Goal: Transaction & Acquisition: Purchase product/service

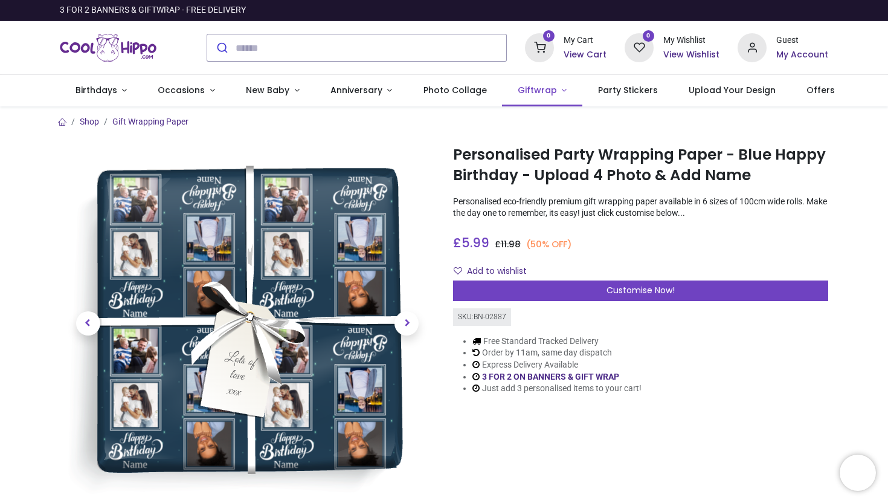
click at [526, 97] on link "Giftwrap" at bounding box center [542, 90] width 80 height 31
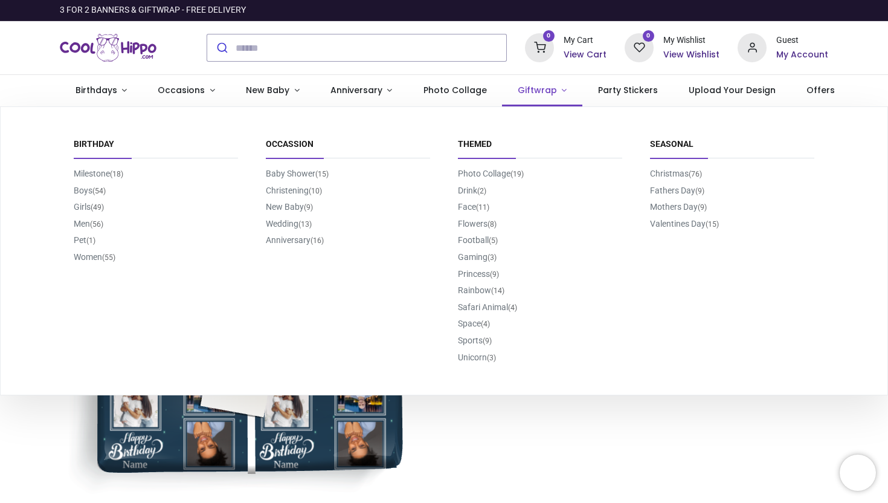
click at [532, 94] on span "Giftwrap" at bounding box center [537, 90] width 39 height 12
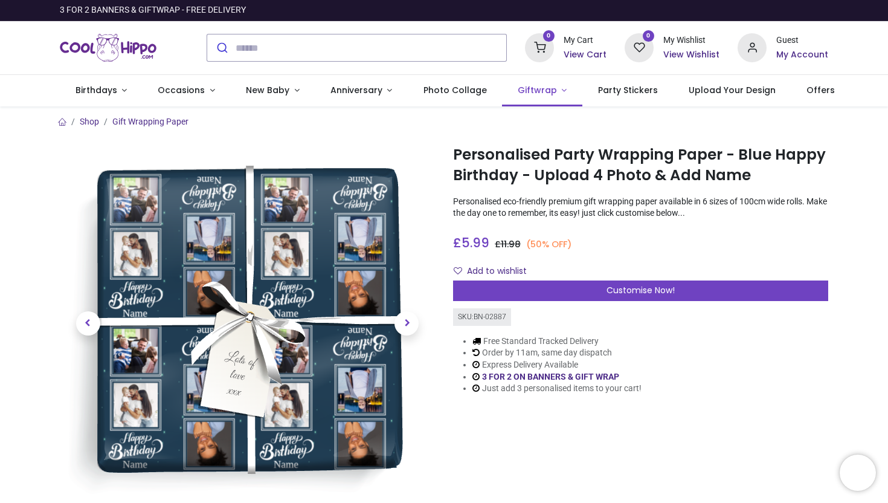
click at [532, 94] on span "Giftwrap" at bounding box center [537, 90] width 39 height 12
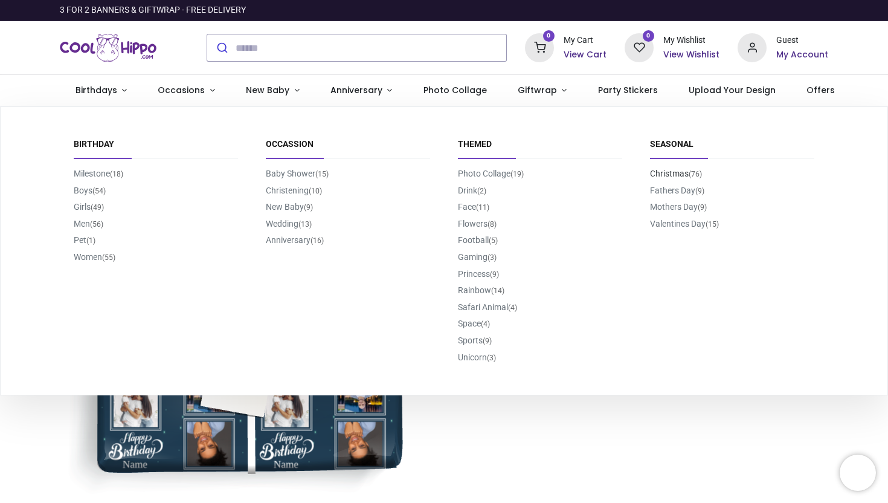
click at [691, 176] on small "(76)" at bounding box center [695, 174] width 13 height 10
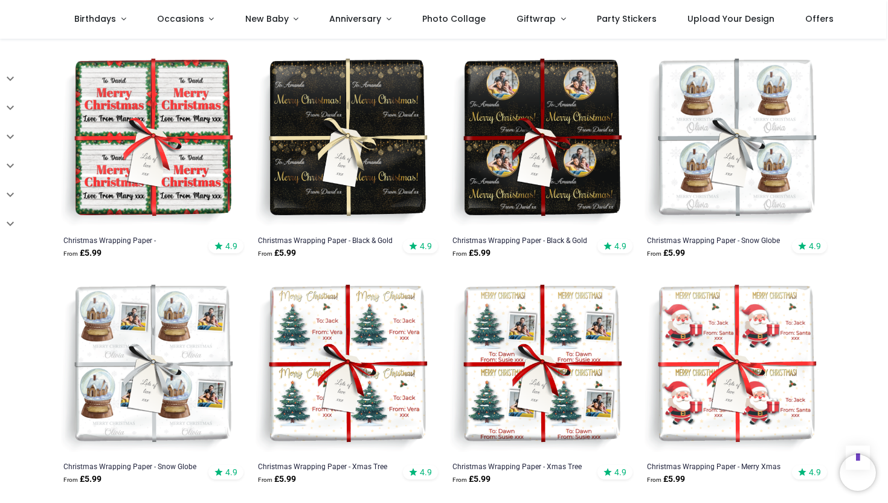
scroll to position [1558, 0]
